Goal: Information Seeking & Learning: Learn about a topic

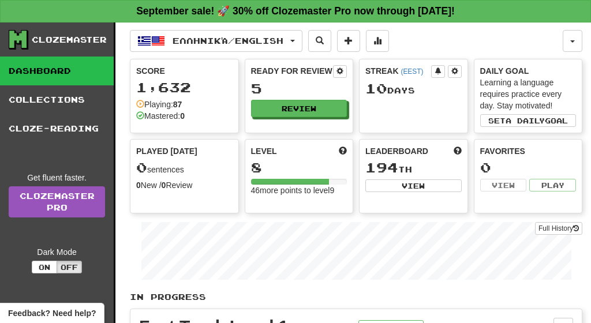
click at [292, 131] on div "Ready for Review 5 Review" at bounding box center [299, 96] width 109 height 74
click at [293, 117] on div "Ready for Review 5 Review" at bounding box center [299, 91] width 108 height 64
click at [304, 111] on button "Review" at bounding box center [300, 108] width 96 height 17
select select "**"
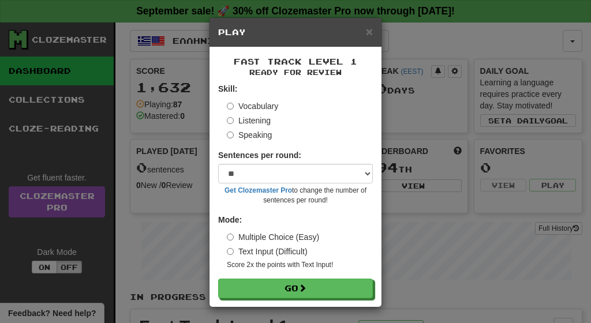
click at [252, 121] on label "Listening" at bounding box center [249, 121] width 44 height 12
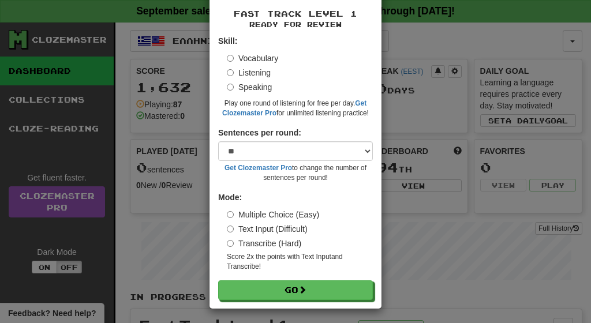
scroll to position [47, 0]
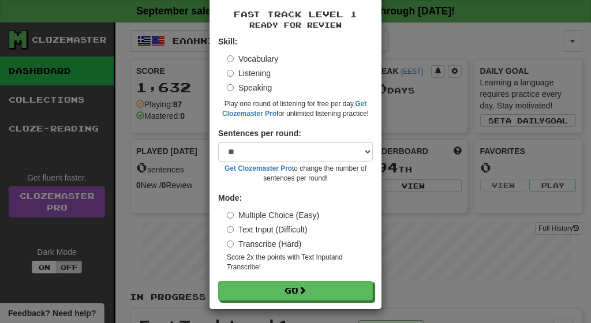
click at [305, 299] on div "Fast Track Level 1 Ready for Review Skill: Vocabulary Listening Speaking Play o…" at bounding box center [296, 154] width 172 height 309
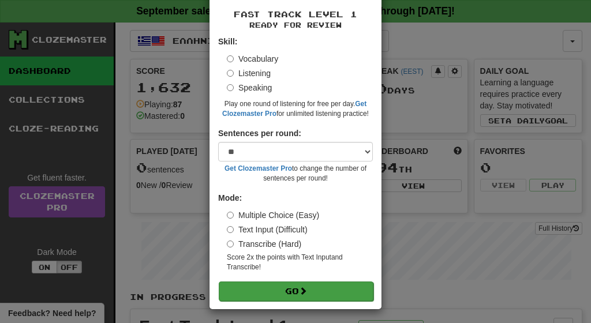
click at [304, 287] on span at bounding box center [303, 291] width 8 height 8
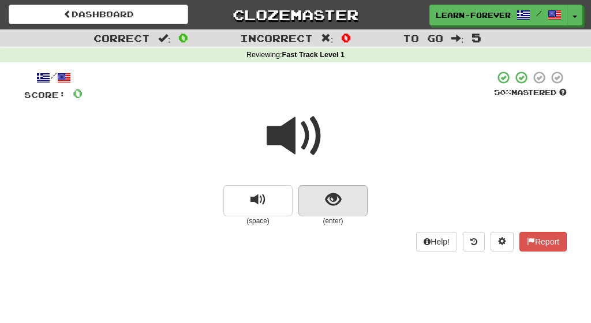
click at [340, 203] on span "show sentence" at bounding box center [334, 200] width 16 height 16
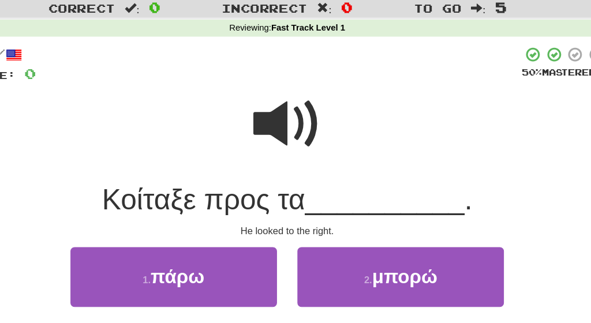
click at [267, 130] on span at bounding box center [296, 136] width 58 height 58
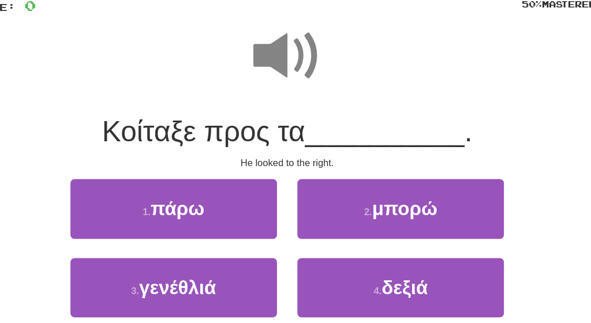
scroll to position [40, 0]
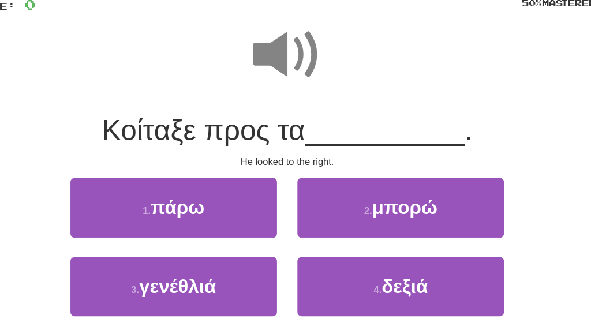
click at [267, 67] on span at bounding box center [296, 96] width 58 height 58
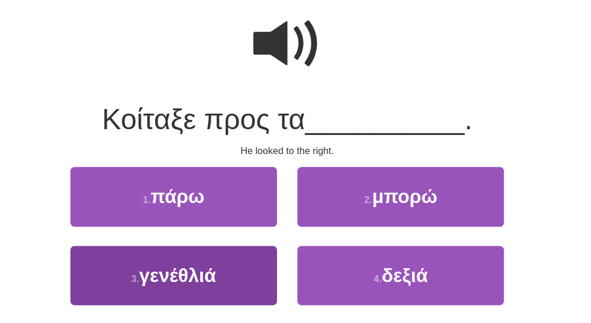
scroll to position [51, 0]
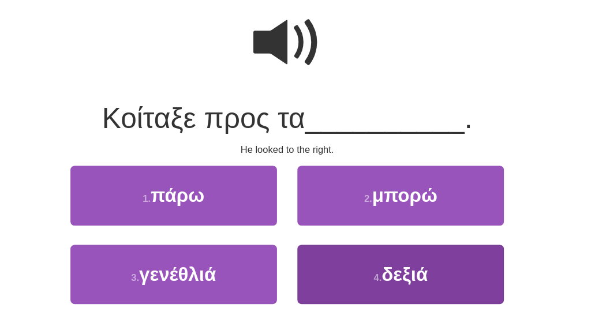
click at [376, 273] on span "δεξιά" at bounding box center [395, 282] width 39 height 18
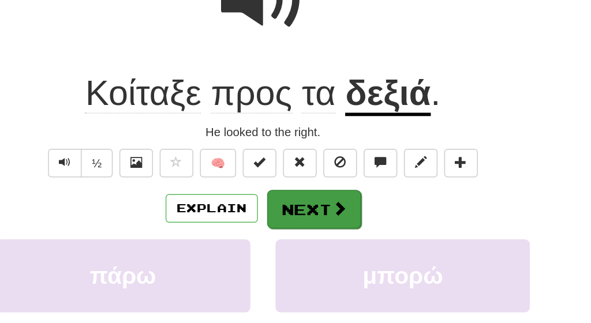
click at [343, 232] on span at bounding box center [348, 237] width 10 height 10
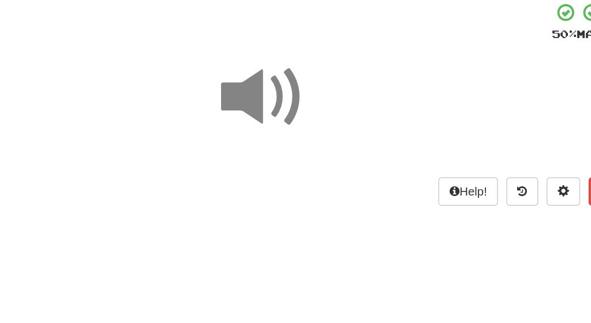
scroll to position [44, 0]
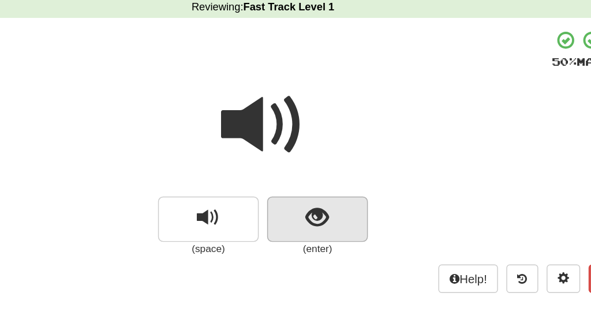
click at [326, 148] on span "show sentence" at bounding box center [334, 156] width 16 height 16
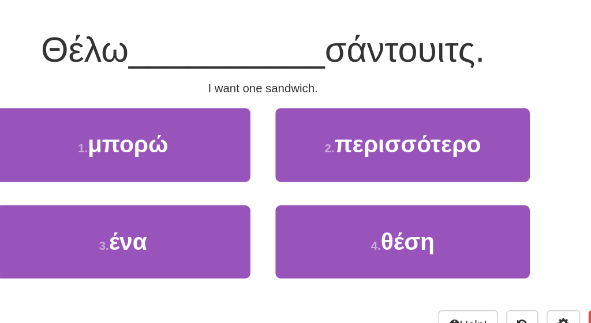
scroll to position [70, 0]
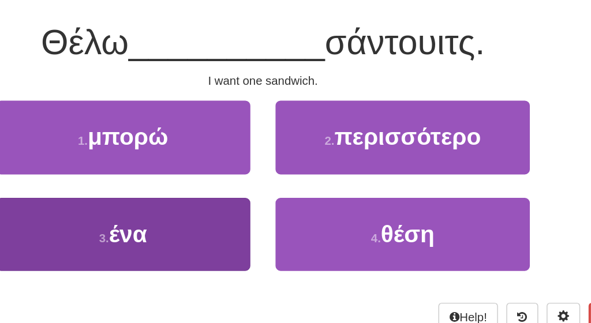
click at [141, 237] on button "3 . ένα" at bounding box center [199, 262] width 175 height 50
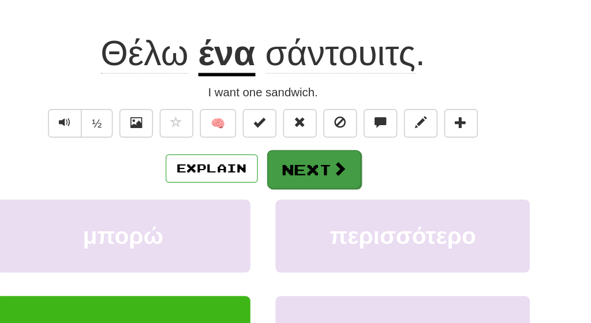
click at [298, 204] on button "Next" at bounding box center [330, 217] width 65 height 27
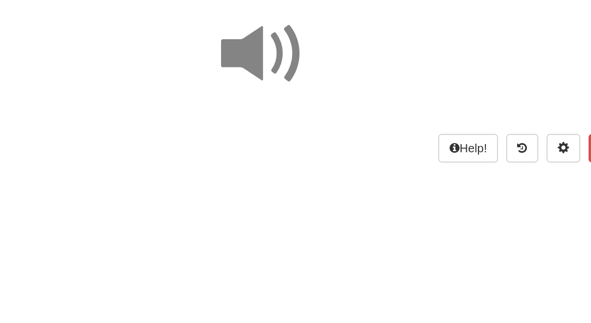
scroll to position [35, 0]
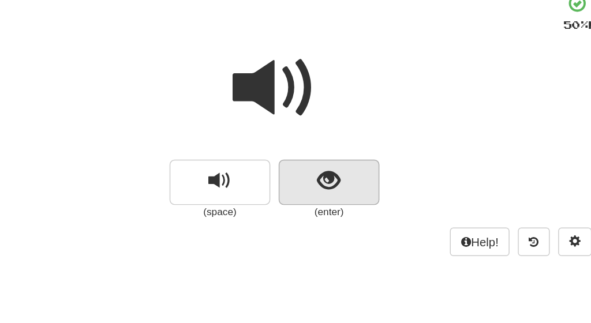
click at [298, 150] on button "show sentence" at bounding box center [332, 165] width 69 height 31
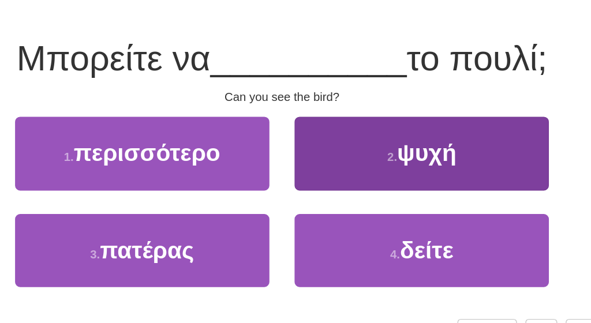
scroll to position [61, 0]
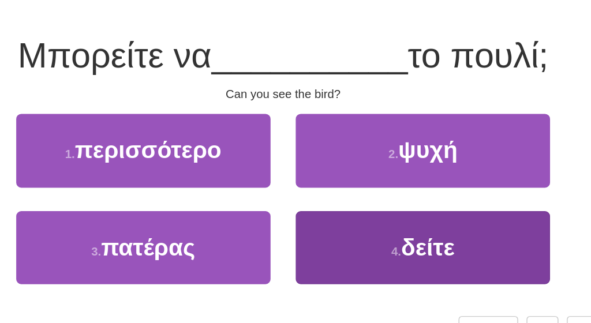
click at [304, 247] on button "4 . δείτε" at bounding box center [391, 272] width 175 height 50
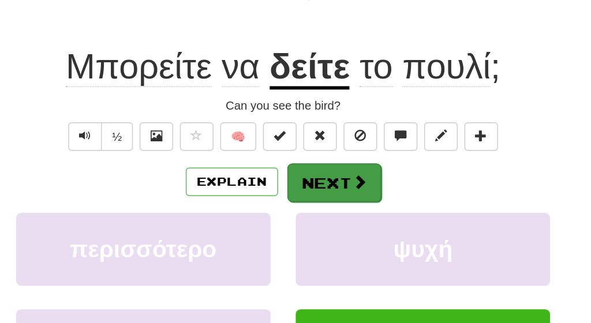
click at [298, 214] on button "Next" at bounding box center [330, 227] width 65 height 27
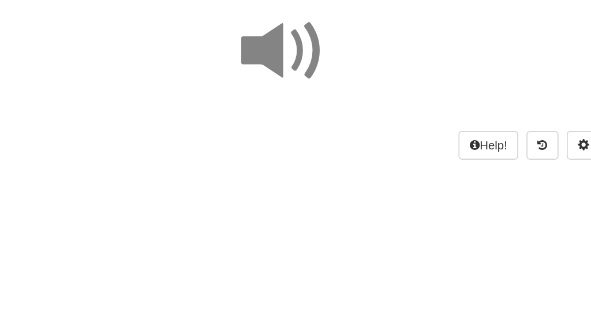
scroll to position [5, 0]
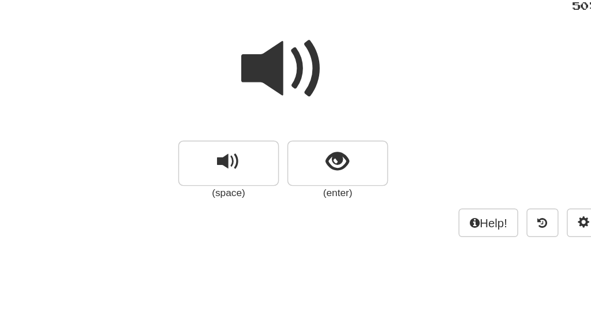
click at [298, 211] on small "(enter)" at bounding box center [332, 216] width 69 height 10
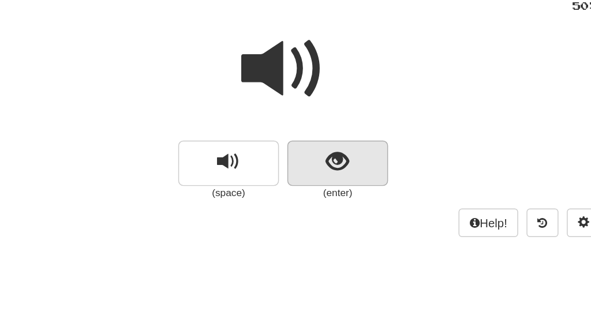
click at [298, 180] on button "show sentence" at bounding box center [332, 195] width 69 height 31
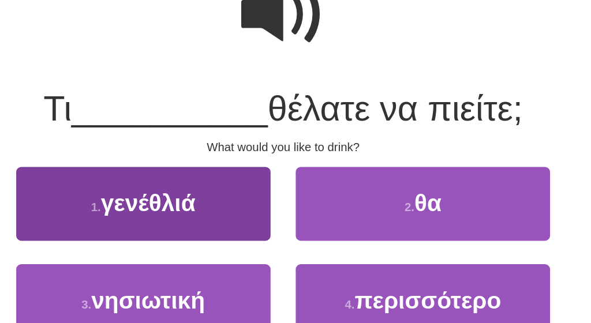
scroll to position [28, 0]
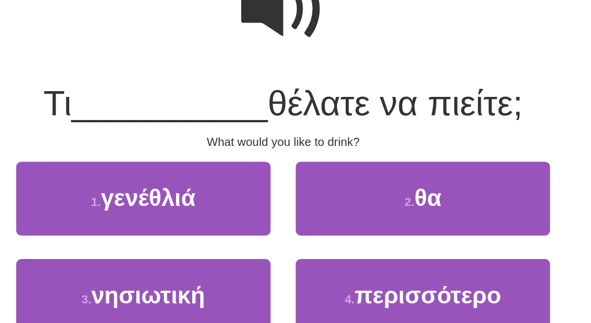
click at [267, 79] on span at bounding box center [296, 108] width 58 height 58
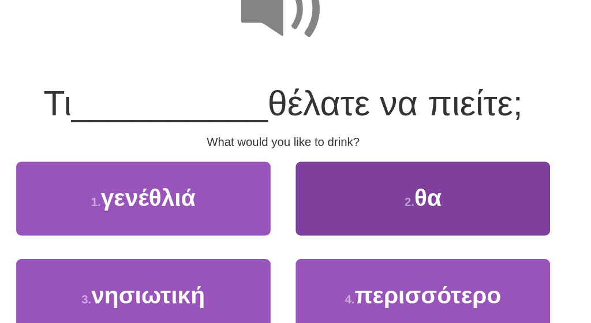
click at [386, 229] on span "θα" at bounding box center [395, 238] width 18 height 18
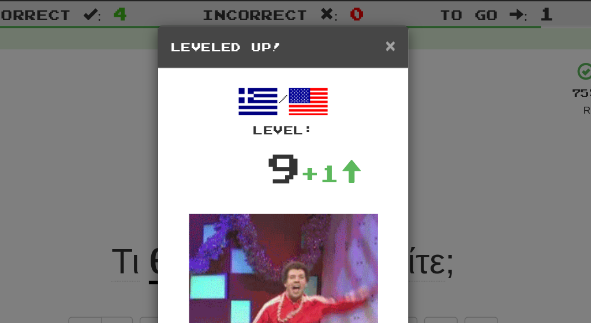
click at [366, 33] on span "×" at bounding box center [369, 31] width 7 height 13
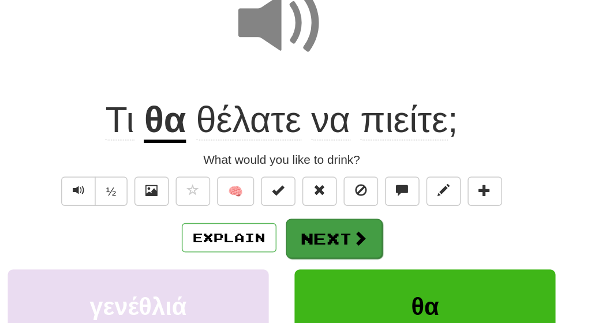
click at [298, 247] on button "Next" at bounding box center [330, 260] width 65 height 27
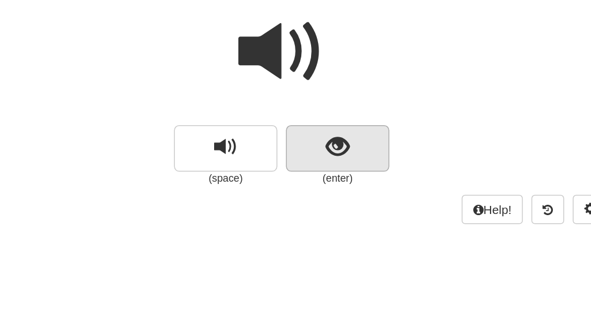
click at [298, 157] on button "show sentence" at bounding box center [332, 172] width 69 height 31
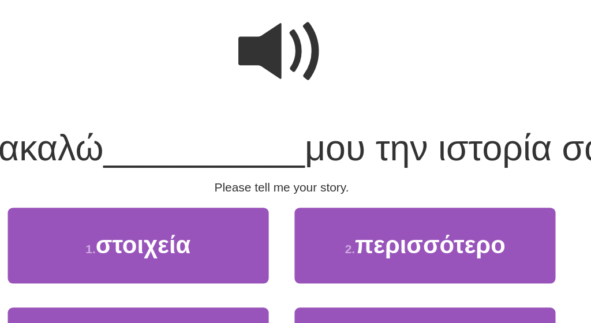
click at [311, 159] on span "μου την ιστορία σας." at bounding box center [421, 172] width 220 height 27
click at [267, 79] on span at bounding box center [296, 108] width 58 height 58
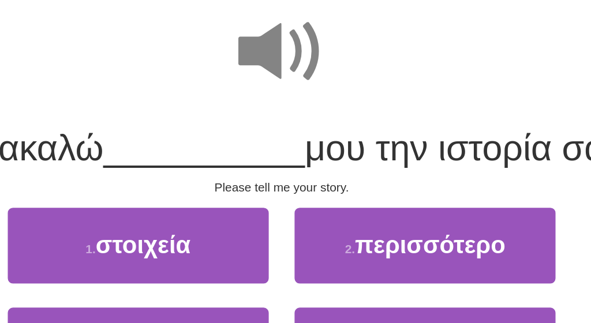
click at [267, 79] on span at bounding box center [296, 108] width 58 height 58
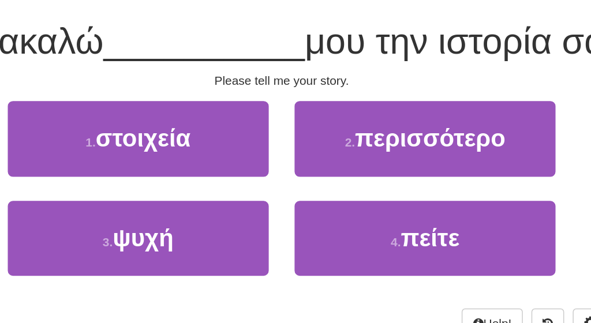
scroll to position [68, 0]
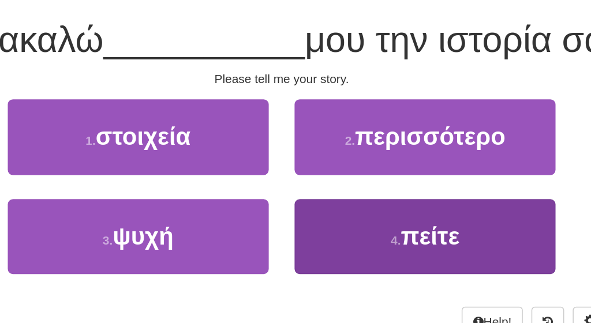
click at [304, 240] on button "4 . πείτε" at bounding box center [391, 265] width 175 height 50
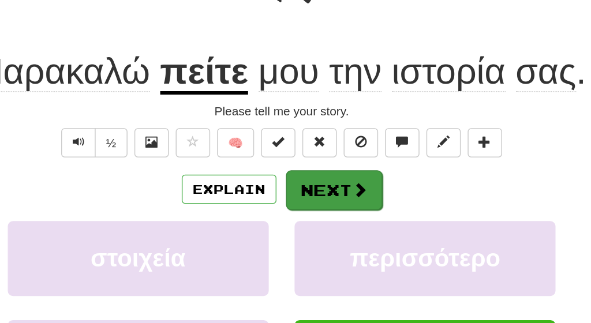
click at [298, 207] on button "Next" at bounding box center [330, 220] width 65 height 27
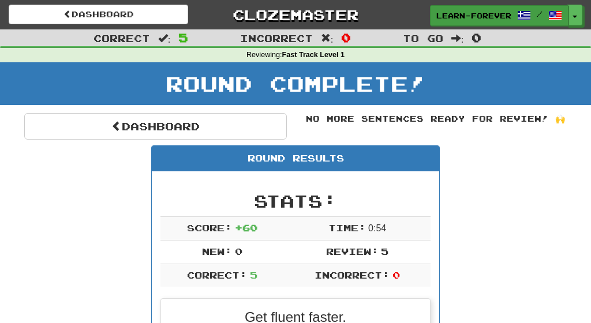
scroll to position [0, 0]
click at [484, 17] on span "learn-forever" at bounding box center [473, 15] width 75 height 10
